Goal: Check status: Check status

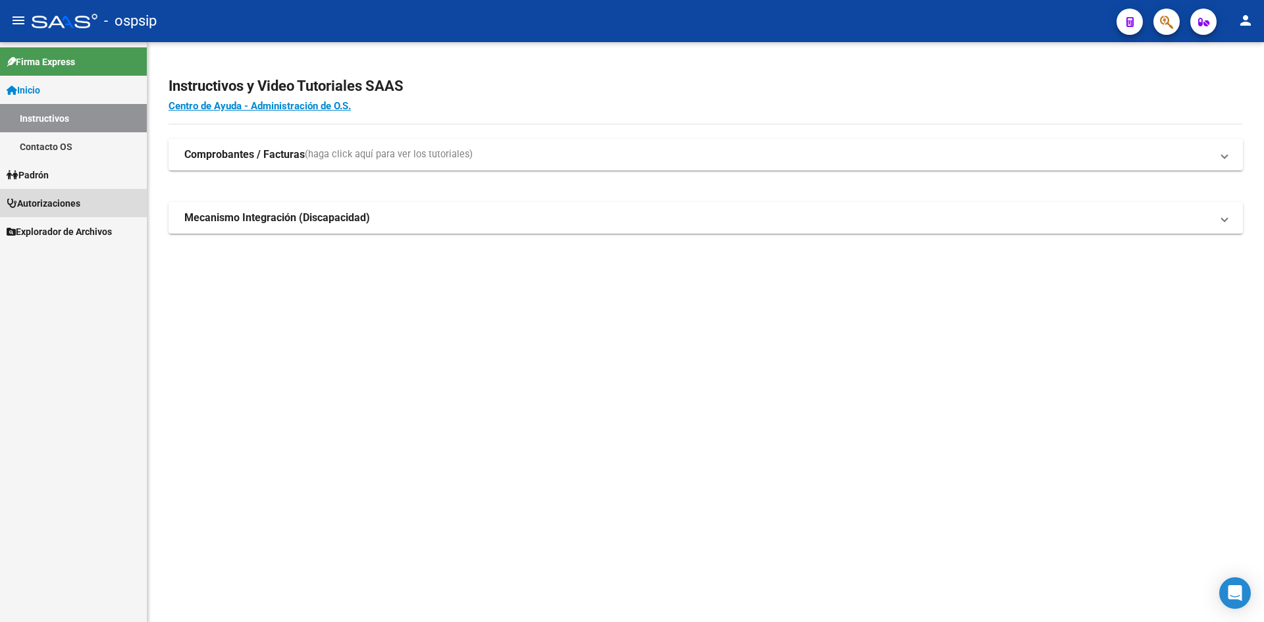
click at [53, 200] on span "Autorizaciones" at bounding box center [44, 203] width 74 height 14
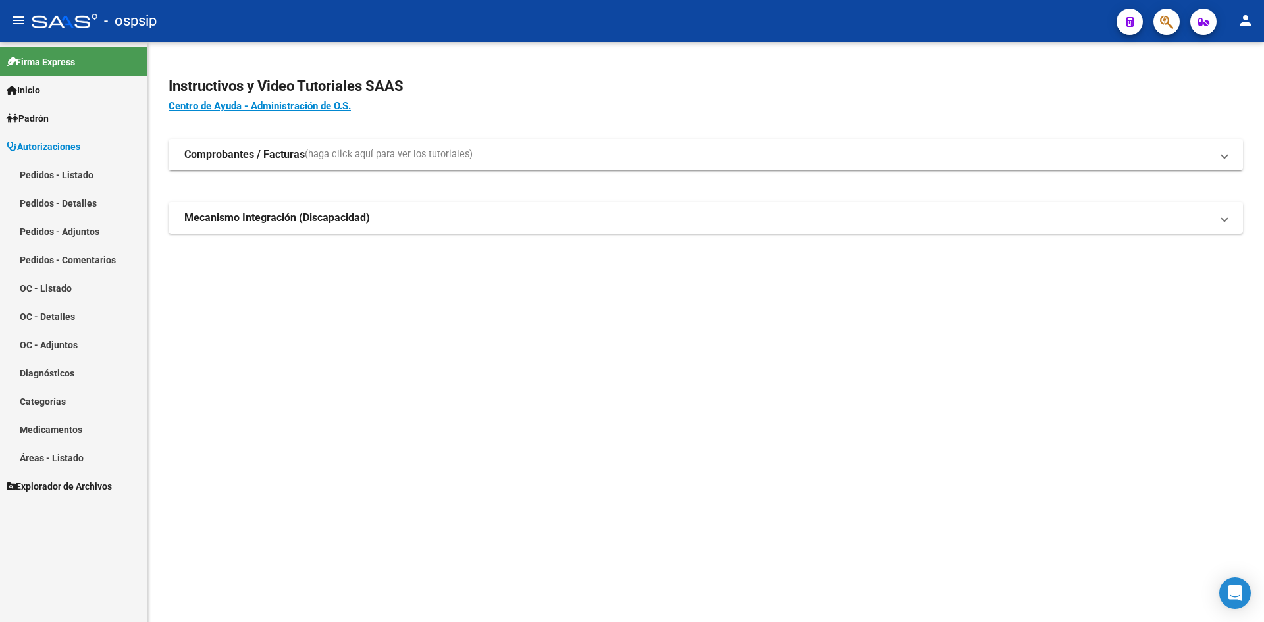
click at [60, 171] on link "Pedidos - Listado" at bounding box center [73, 175] width 147 height 28
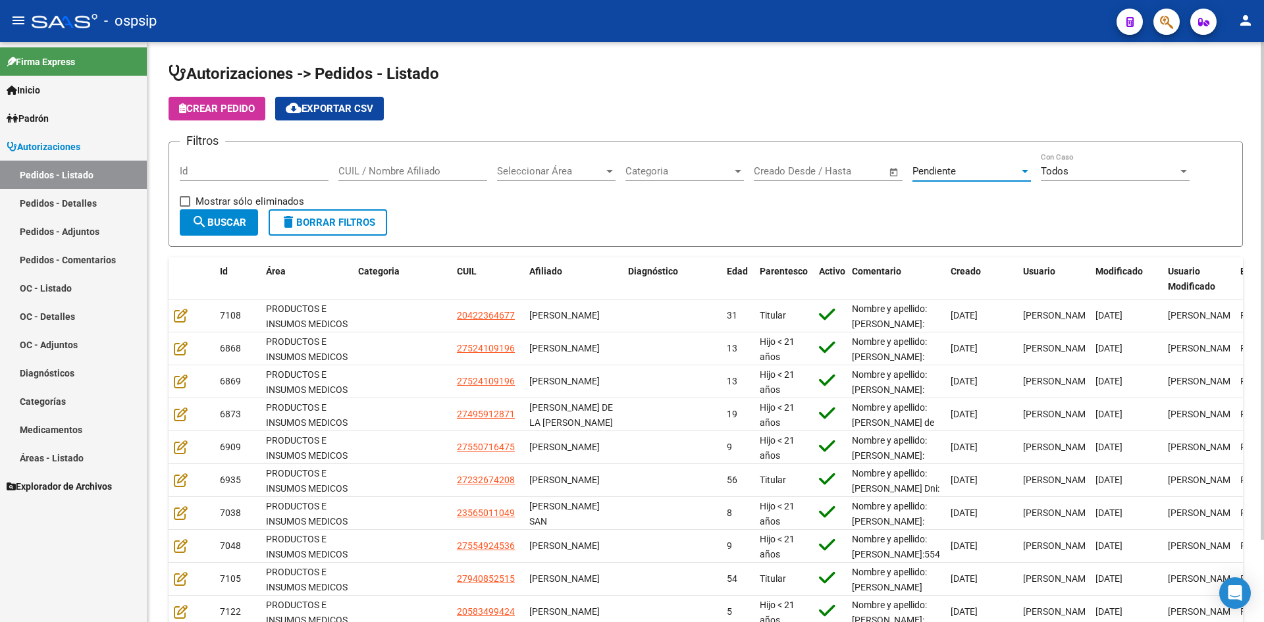
click at [994, 174] on div "Pendiente" at bounding box center [966, 171] width 107 height 12
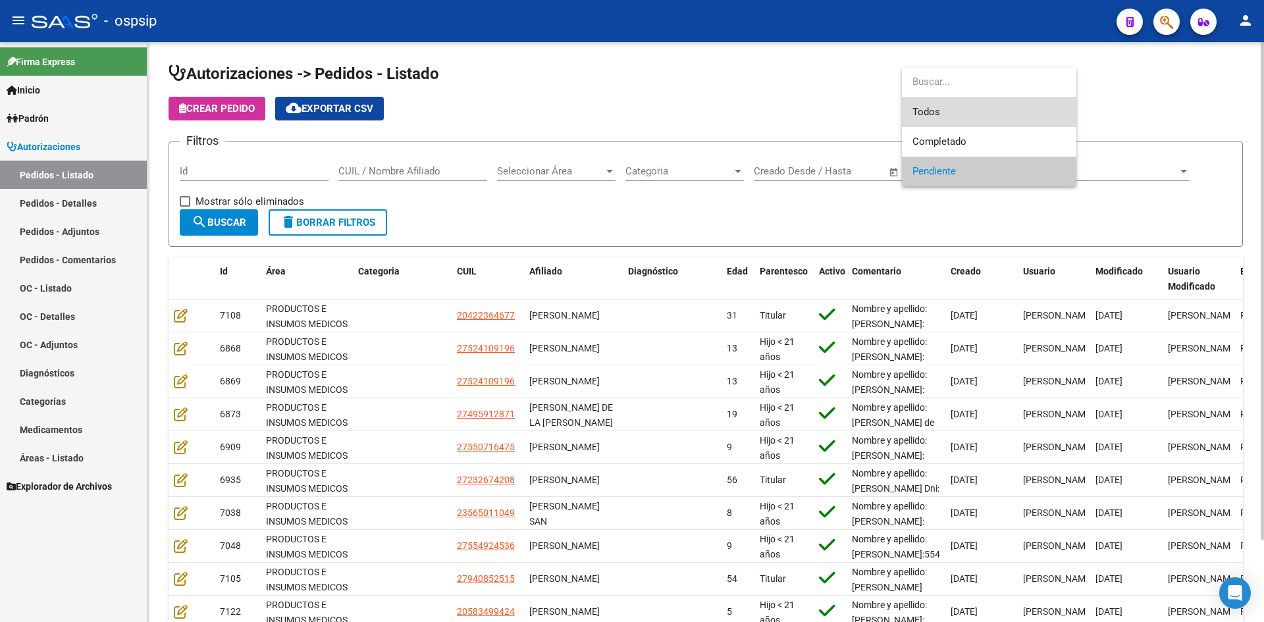
drag, startPoint x: 944, startPoint y: 110, endPoint x: 613, endPoint y: 131, distance: 331.9
click at [933, 110] on span "Todos" at bounding box center [989, 112] width 153 height 30
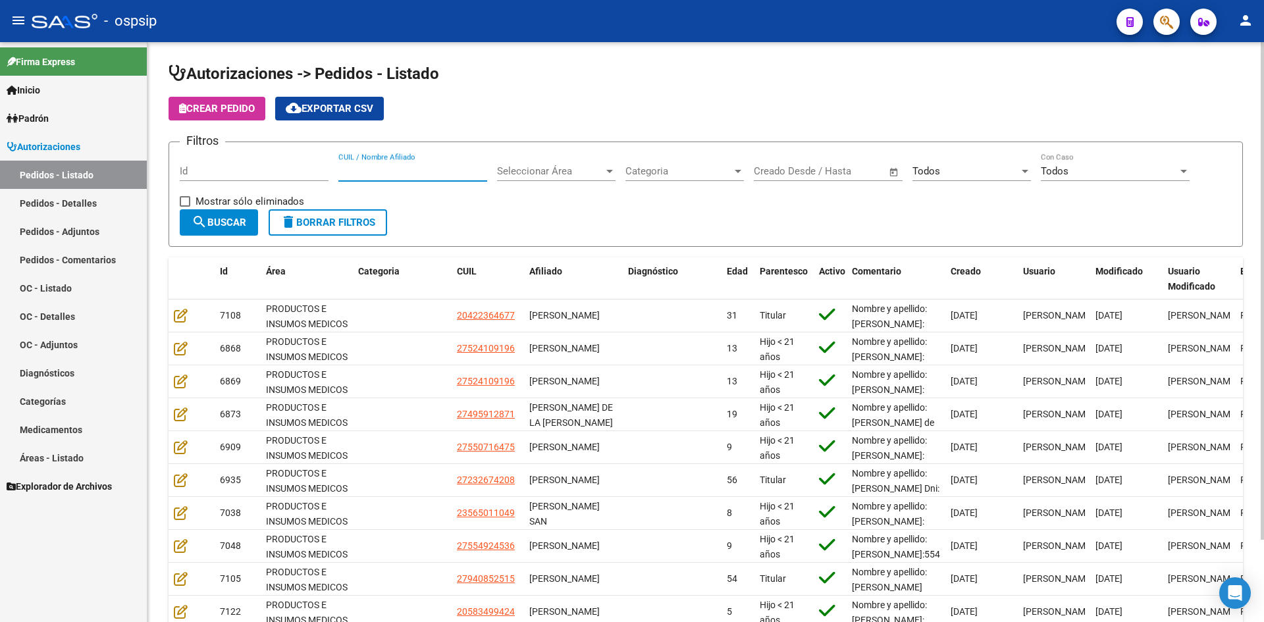
click at [423, 176] on input "CUIL / Nombre Afiliado" at bounding box center [412, 171] width 149 height 12
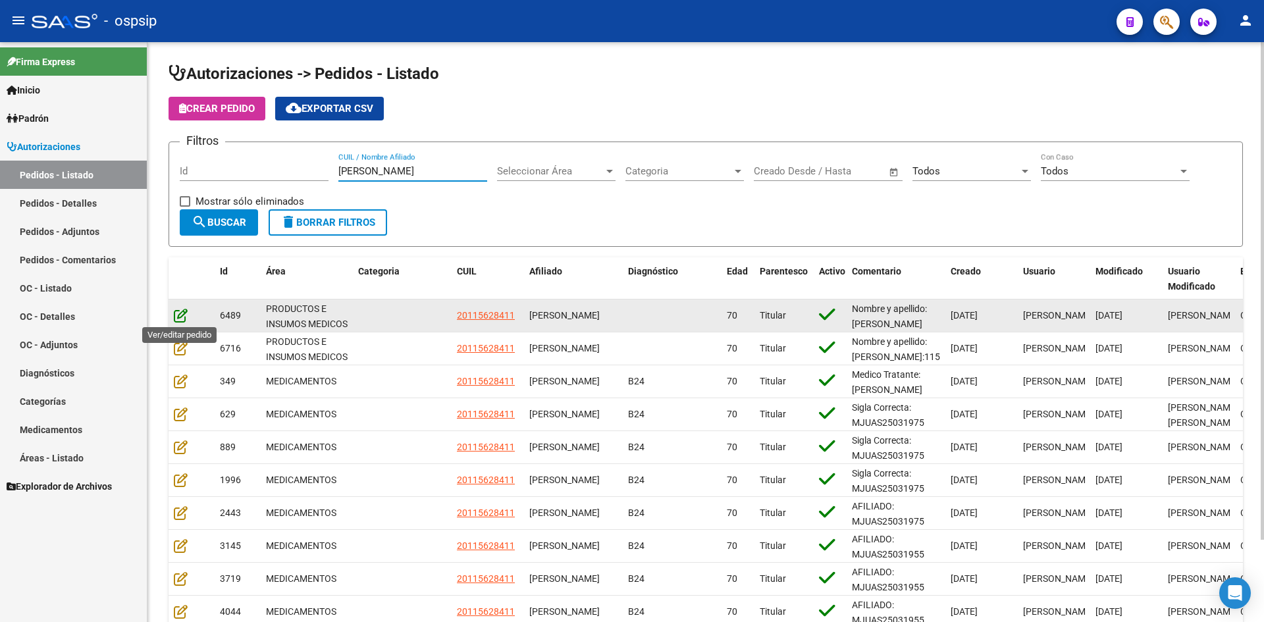
type input "[PERSON_NAME]"
click at [176, 313] on icon at bounding box center [181, 315] width 14 height 14
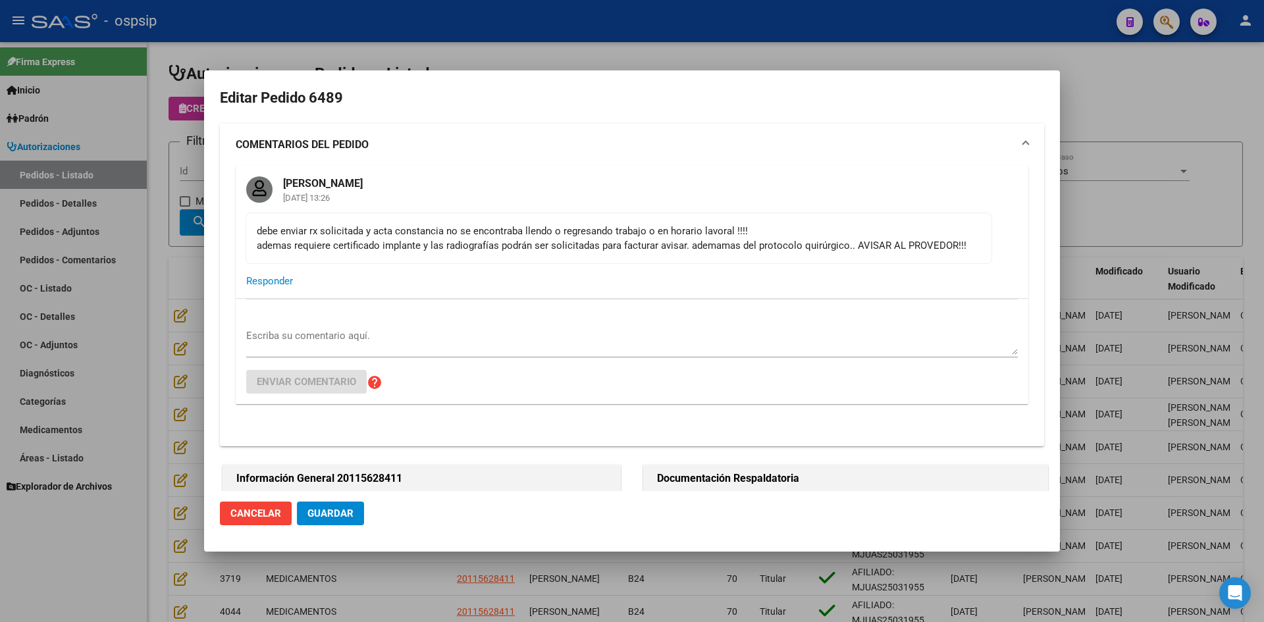
type input "Capital Federal, CABA, [GEOGRAPHIC_DATA] AV. 1270, Piso: 3, Departamento: b"
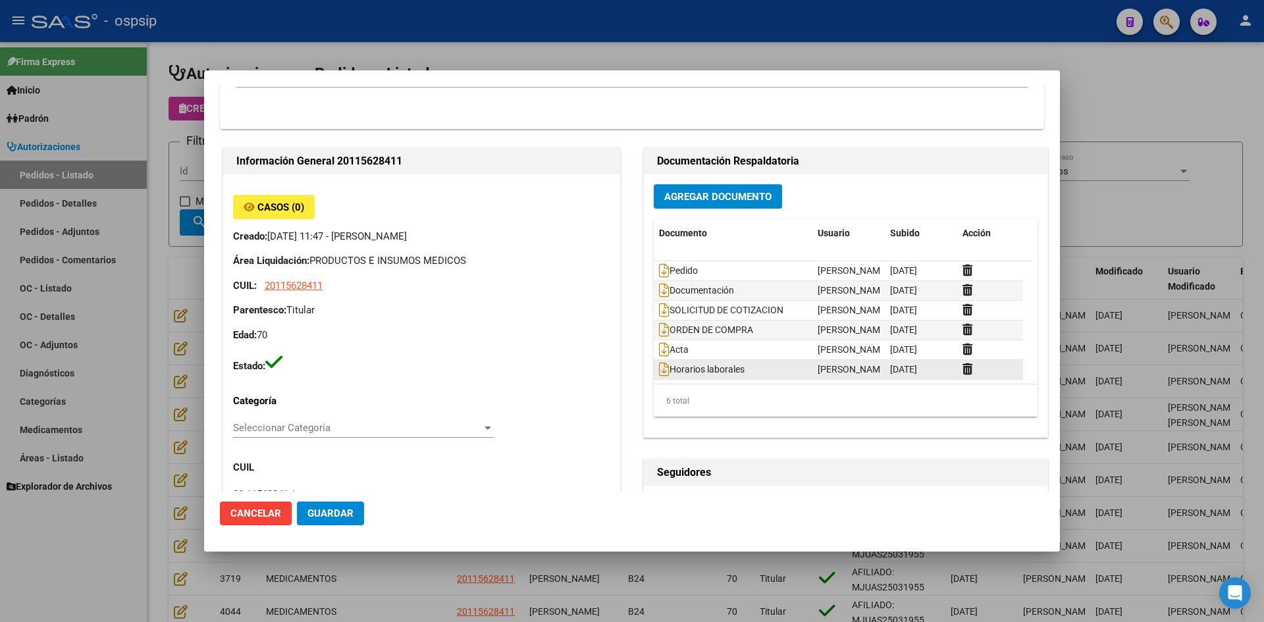
scroll to position [329, 0]
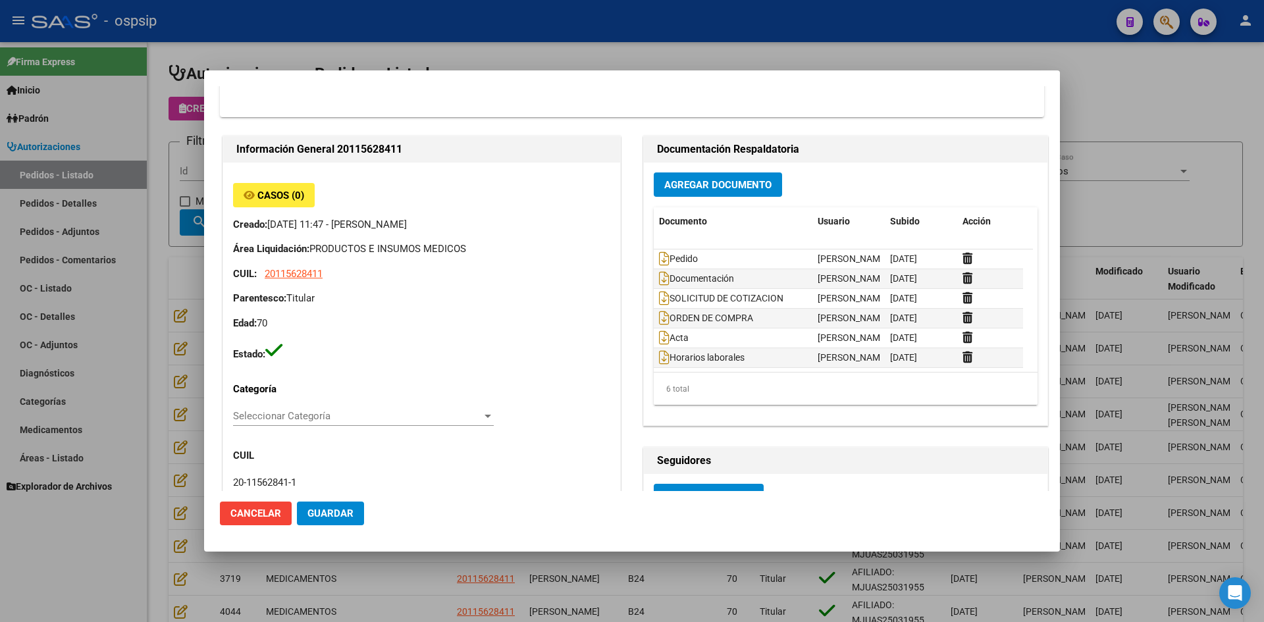
drag, startPoint x: 545, startPoint y: 53, endPoint x: 424, endPoint y: 120, distance: 138.8
click at [541, 53] on div at bounding box center [632, 311] width 1264 height 622
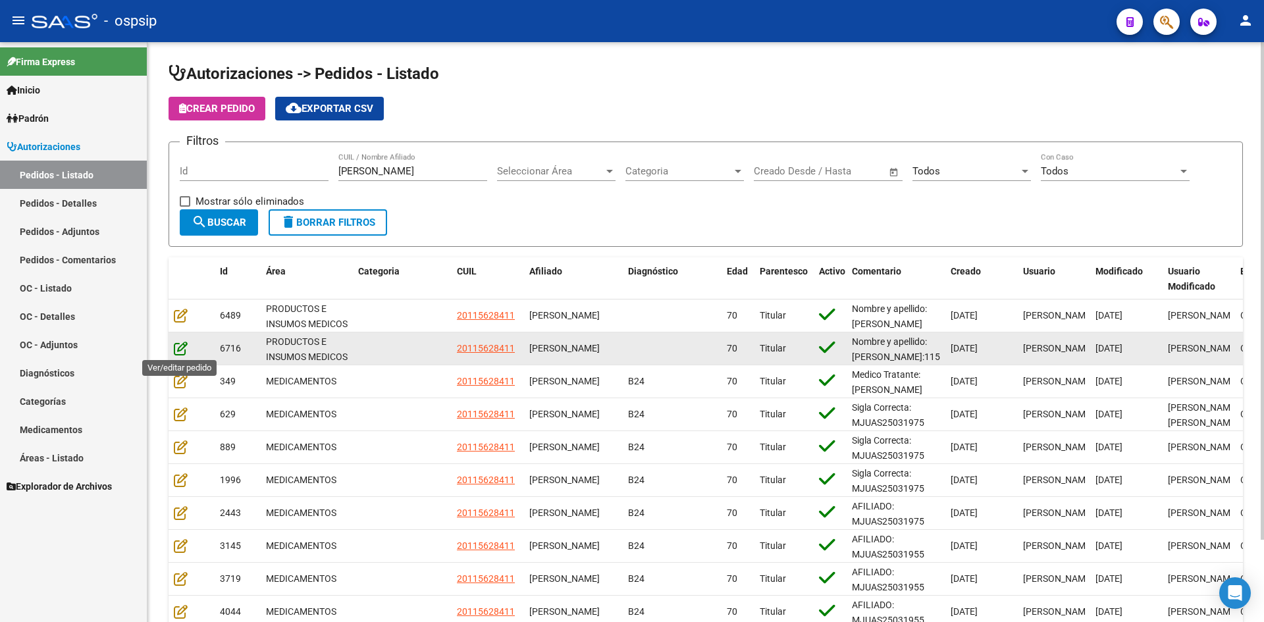
click at [180, 351] on icon at bounding box center [181, 348] width 14 height 14
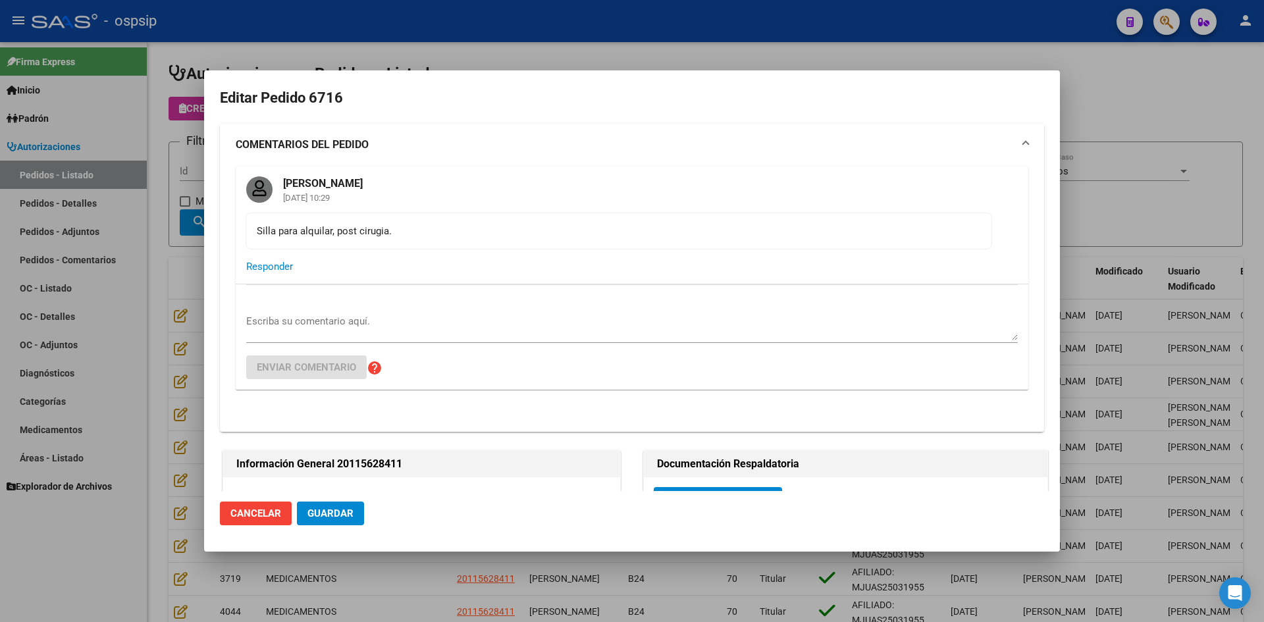
type input "Capital Federal, CABA, [GEOGRAPHIC_DATA] AV. 1270, Piso: 3, Departamento: b"
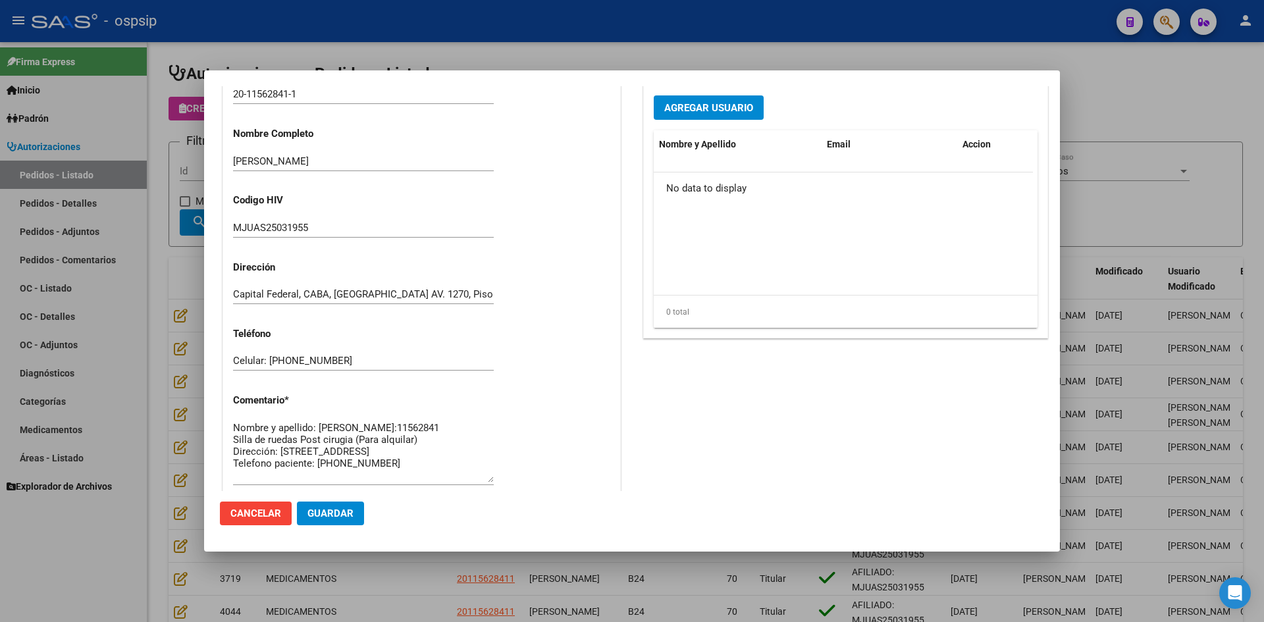
scroll to position [724, 0]
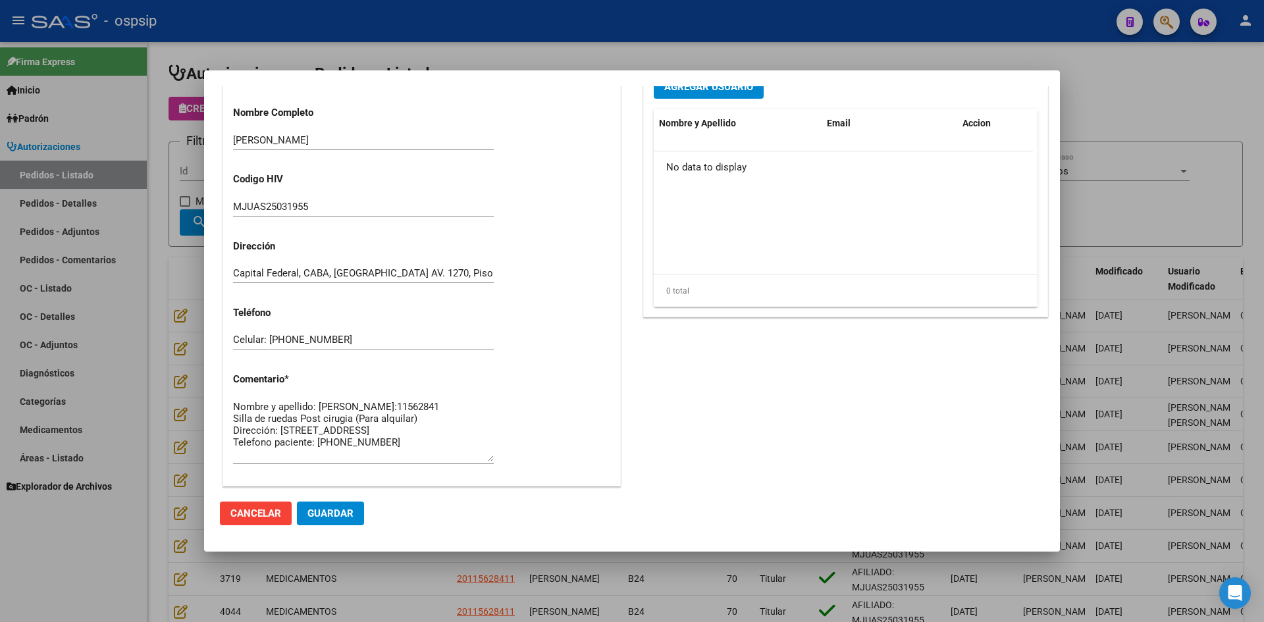
drag, startPoint x: 566, startPoint y: 32, endPoint x: 559, endPoint y: 36, distance: 8.3
click at [563, 34] on div at bounding box center [632, 311] width 1264 height 622
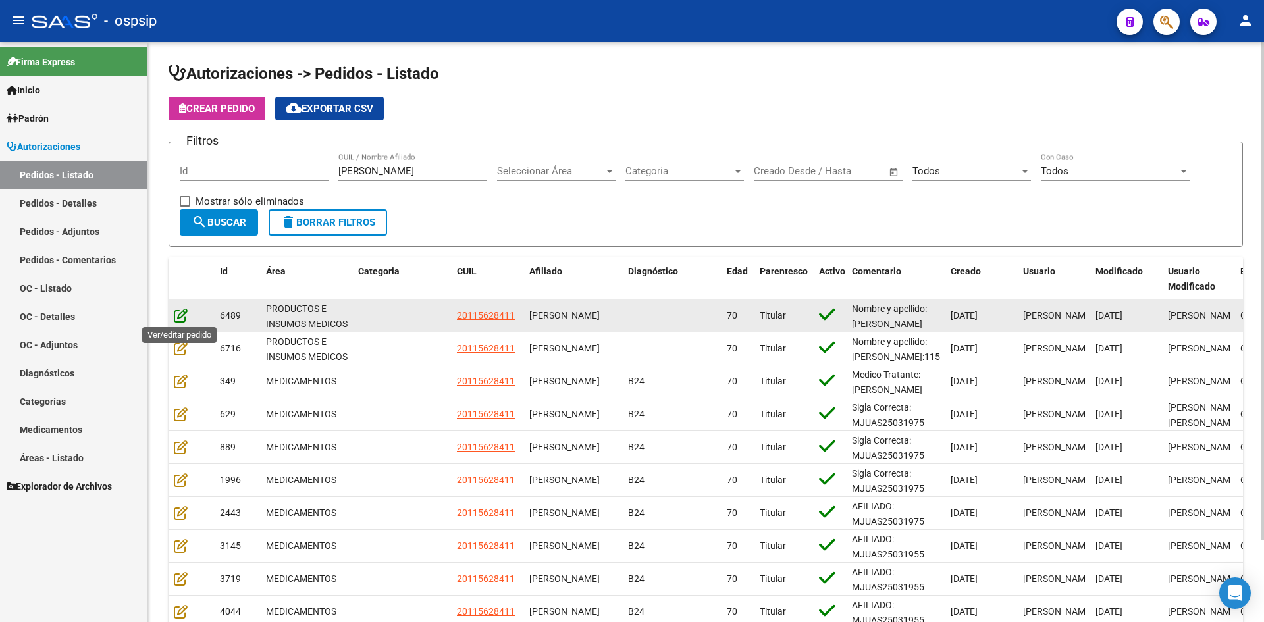
click at [183, 313] on icon at bounding box center [181, 315] width 14 height 14
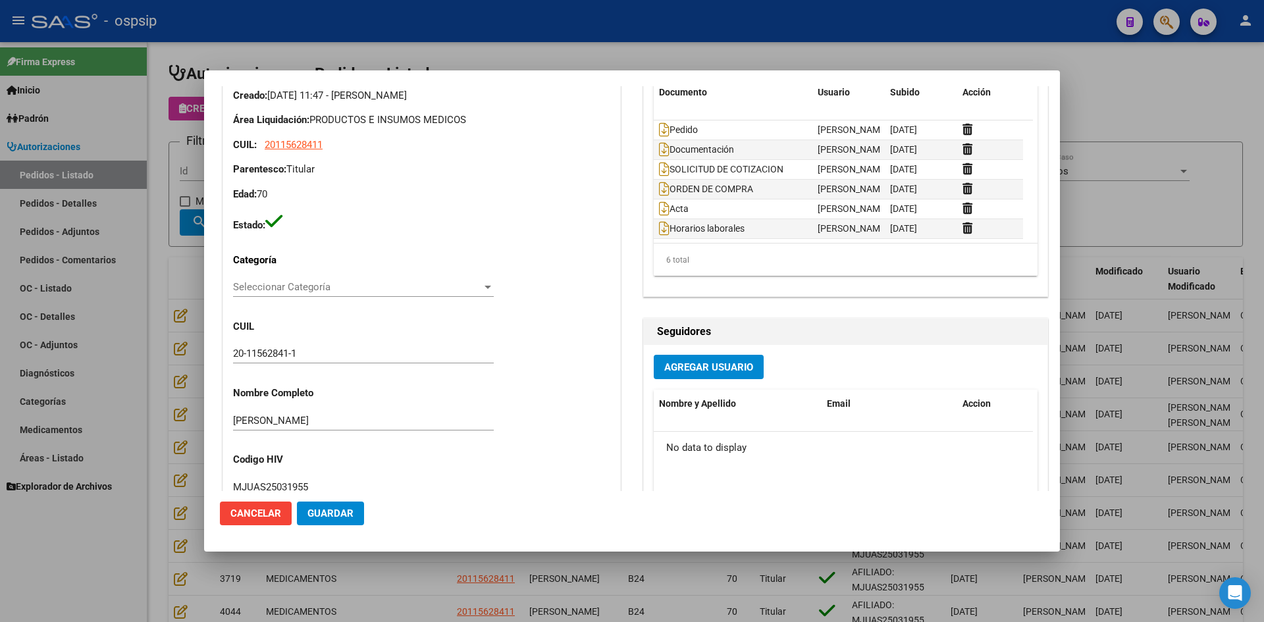
scroll to position [461, 0]
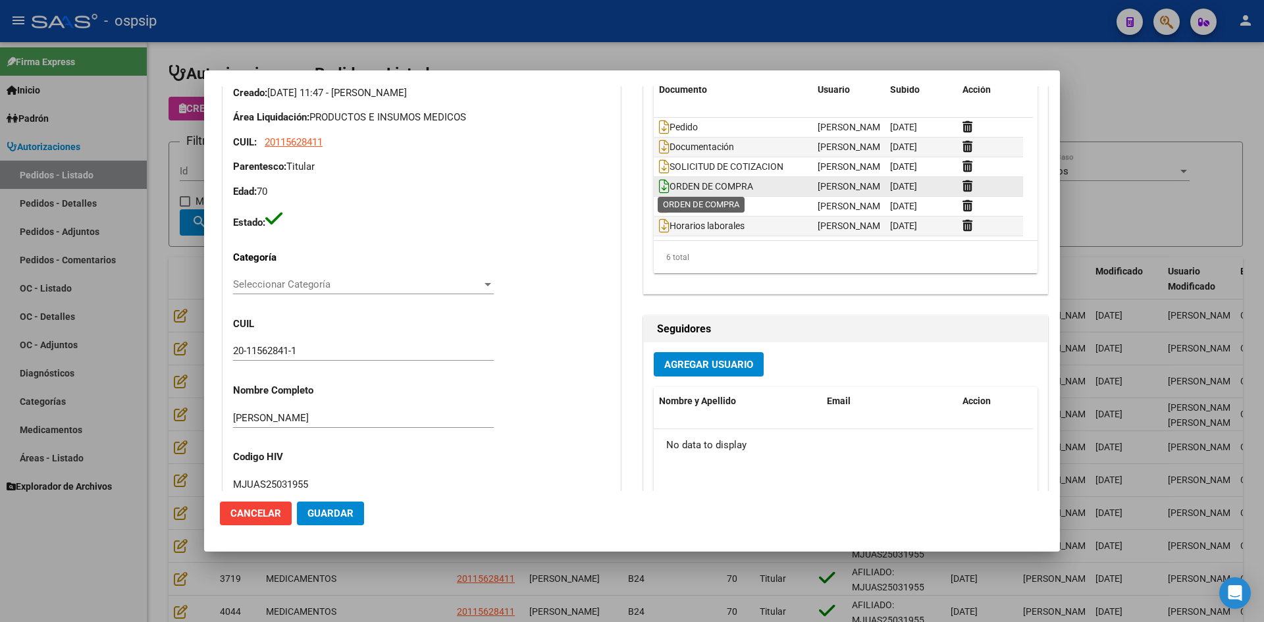
click at [659, 186] on icon at bounding box center [664, 186] width 11 height 14
click at [790, 40] on div at bounding box center [632, 311] width 1264 height 622
